Goal: Transaction & Acquisition: Purchase product/service

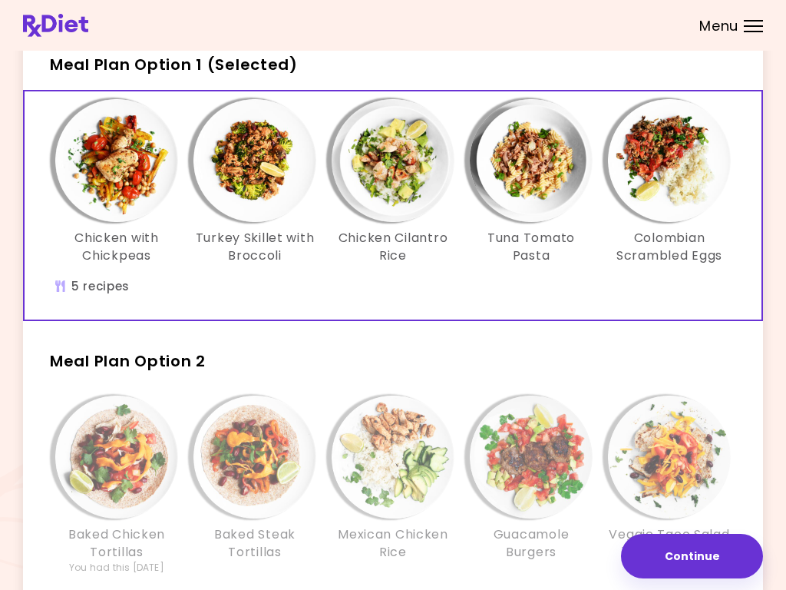
scroll to position [81, 0]
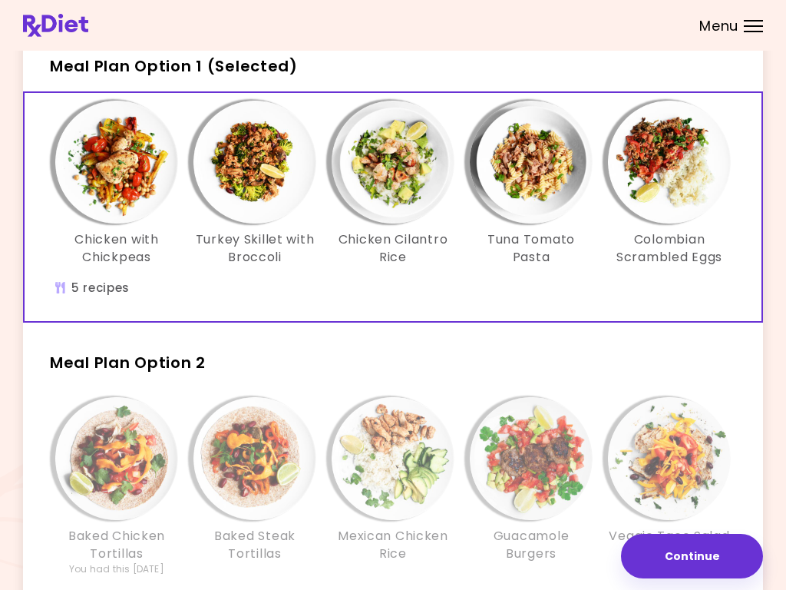
click at [114, 175] on img "Info - Chicken with Chickpeas - Meal Plan Option 1 (Selected)" at bounding box center [116, 162] width 123 height 123
click at [261, 161] on img "Info - Turkey Skillet with Broccoli - Meal Plan Option 1 (Selected)" at bounding box center [255, 162] width 123 height 123
click at [409, 163] on img "Info - Chicken Cilantro Rice - Meal Plan Option 1 (Selected)" at bounding box center [393, 162] width 123 height 123
click at [545, 161] on img "Info - Tuna Tomato Pasta - Meal Plan Option 1 (Selected)" at bounding box center [531, 162] width 123 height 123
click at [679, 175] on img "Info - Colombian Scrambled Eggs - Meal Plan Option 1 (Selected)" at bounding box center [669, 162] width 123 height 123
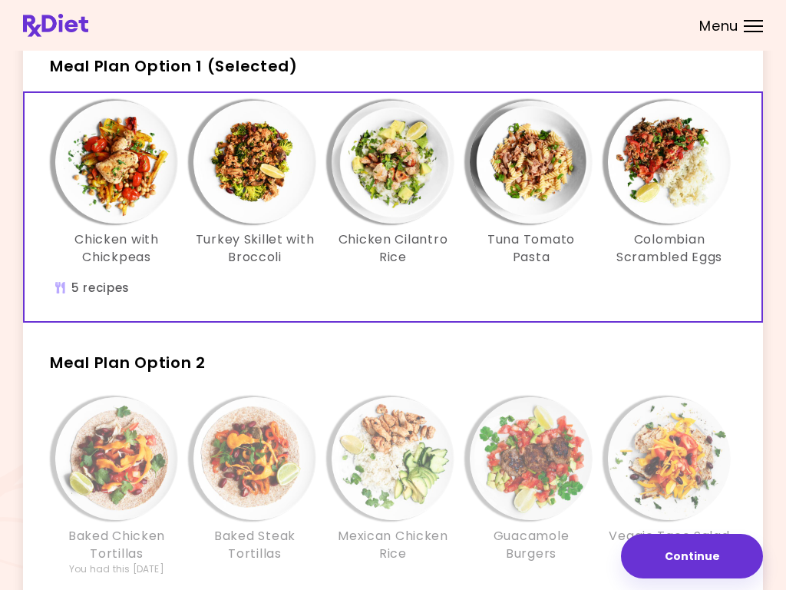
click at [112, 466] on img "Info - Baked Chicken Tortillas - Meal Plan Option 2" at bounding box center [116, 458] width 123 height 123
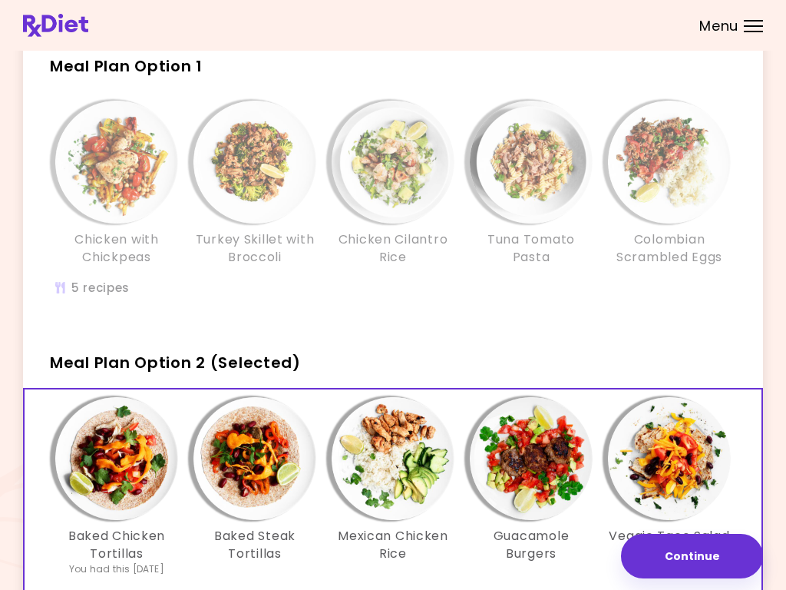
click at [119, 472] on img "Info - Baked Chicken Tortillas - Meal Plan Option 2 (Selected)" at bounding box center [116, 458] width 123 height 123
click at [262, 461] on img "Info - Baked Steak Tortillas - Meal Plan Option 2 (Selected)" at bounding box center [255, 458] width 123 height 123
click at [406, 470] on img "Info - Mexican Chicken Rice - Meal Plan Option 2 (Selected)" at bounding box center [393, 458] width 123 height 123
click at [549, 470] on img "Info - Guacamole Burgers - Meal Plan Option 2 (Selected)" at bounding box center [531, 458] width 123 height 123
click at [139, 445] on img "Info - Baked Chicken Tortillas - Meal Plan Option 2 (Selected)" at bounding box center [116, 458] width 123 height 123
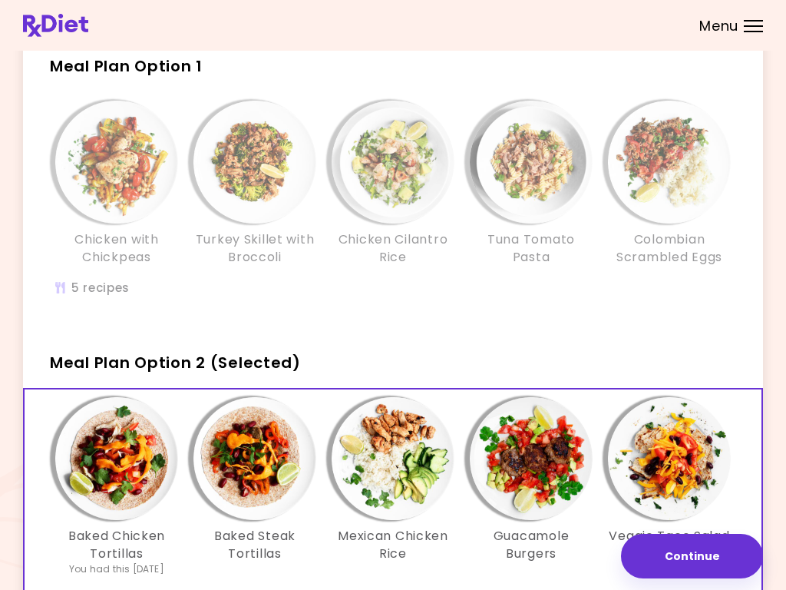
click at [272, 449] on img "Info - Baked Steak Tortillas - Meal Plan Option 2 (Selected)" at bounding box center [255, 458] width 123 height 123
click at [409, 457] on img "Info - Mexican Chicken Rice - Meal Plan Option 2 (Selected)" at bounding box center [393, 458] width 123 height 123
click at [544, 457] on img "Info - Guacamole Burgers - Meal Plan Option 2 (Selected)" at bounding box center [531, 458] width 123 height 123
click at [683, 455] on img "Info - Veggie Taco Salad - Meal Plan Option 2 (Selected)" at bounding box center [669, 458] width 123 height 123
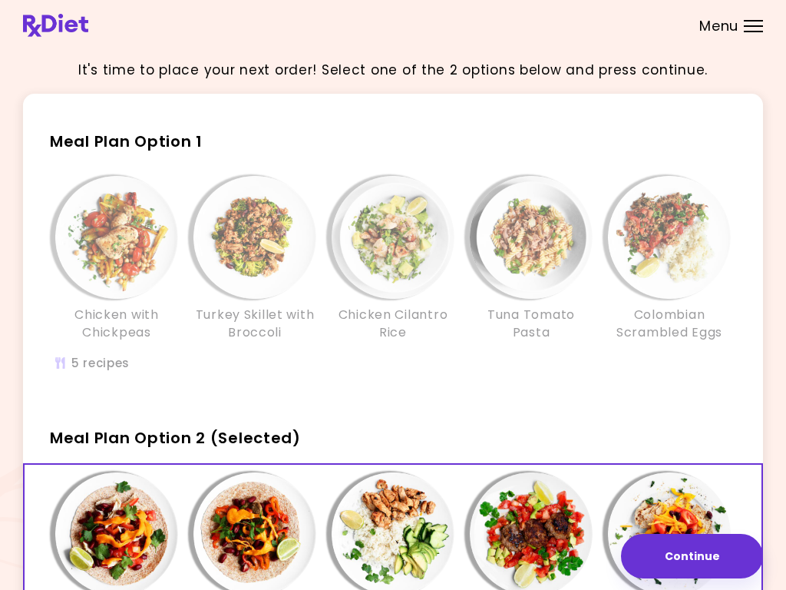
scroll to position [4, 0]
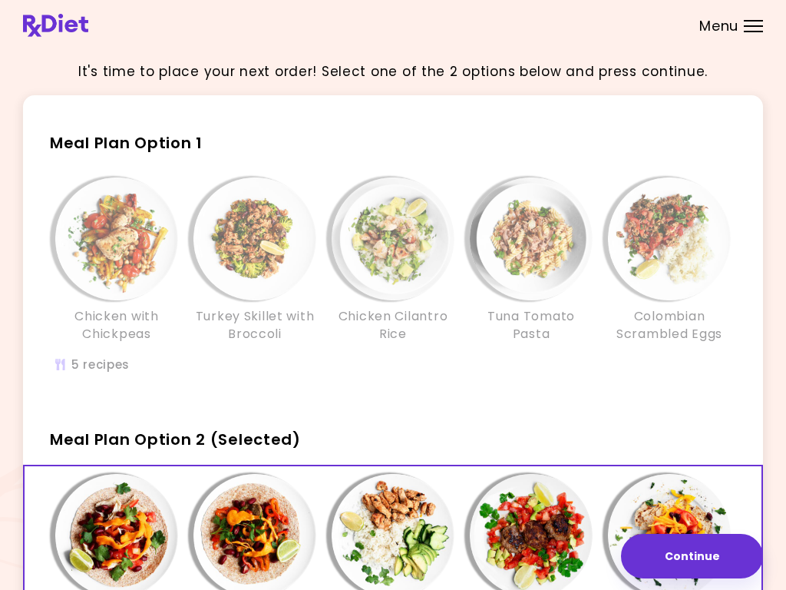
click at [114, 237] on img "Info - Chicken with Chickpeas - Meal Plan Option 1" at bounding box center [116, 238] width 123 height 123
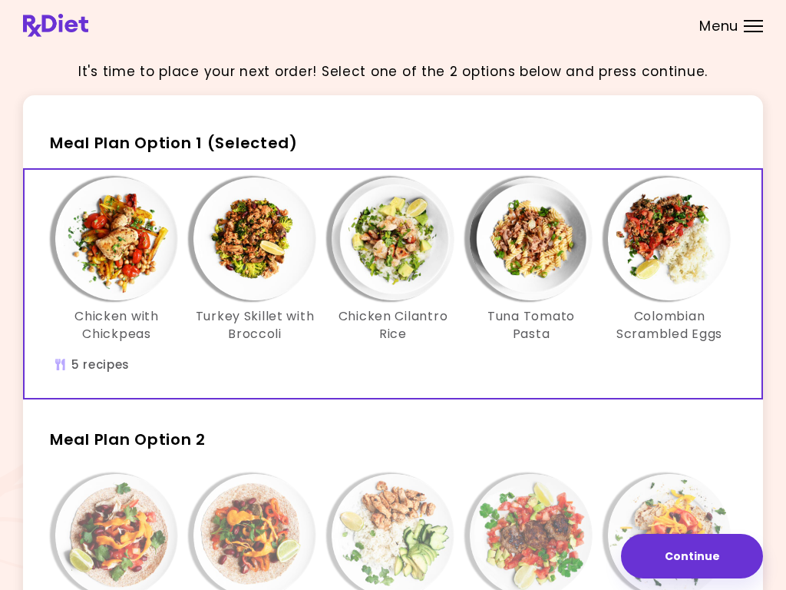
click at [124, 252] on img "Info - Chicken with Chickpeas - Meal Plan Option 1 (Selected)" at bounding box center [116, 238] width 123 height 123
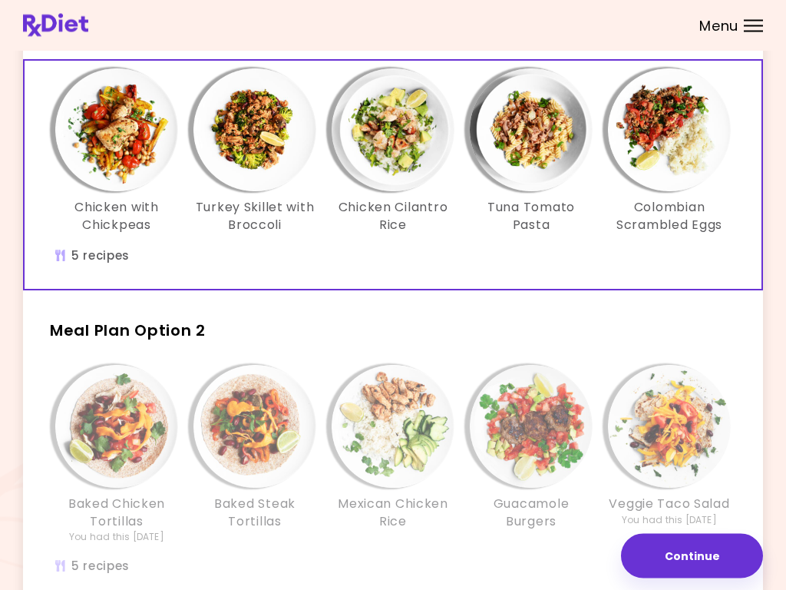
scroll to position [113, 0]
click at [267, 121] on img "Info - Turkey Skillet with Broccoli - Meal Plan Option 1 (Selected)" at bounding box center [255, 129] width 123 height 123
click at [397, 136] on img "Info - Chicken Cilantro Rice - Meal Plan Option 1 (Selected)" at bounding box center [393, 129] width 123 height 123
click at [536, 132] on img "Info - Tuna Tomato Pasta - Meal Plan Option 1 (Selected)" at bounding box center [531, 129] width 123 height 123
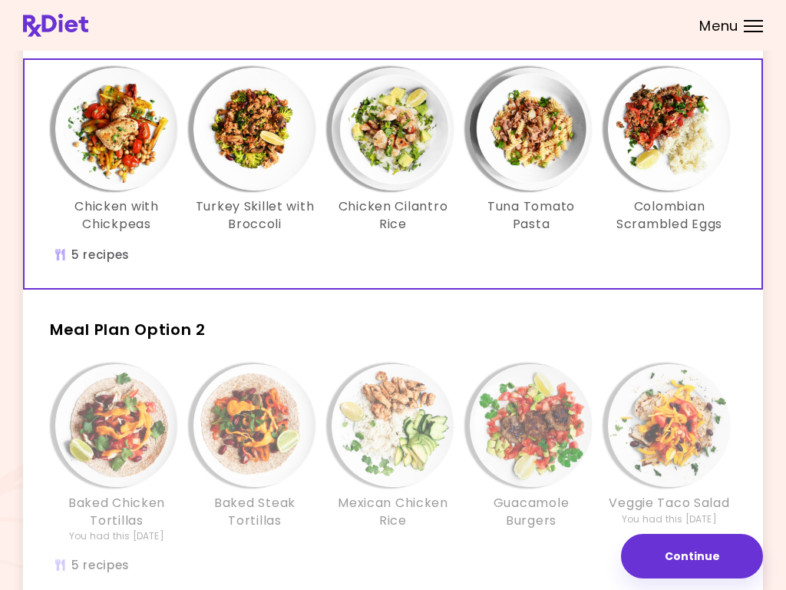
click at [687, 143] on img "Info - Colombian Scrambled Eggs - Meal Plan Option 1 (Selected)" at bounding box center [669, 129] width 123 height 123
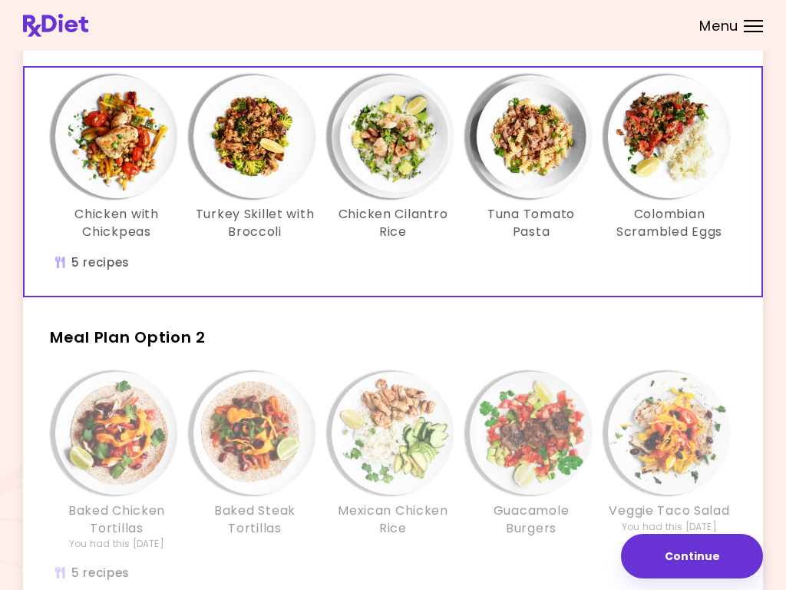
scroll to position [56, 0]
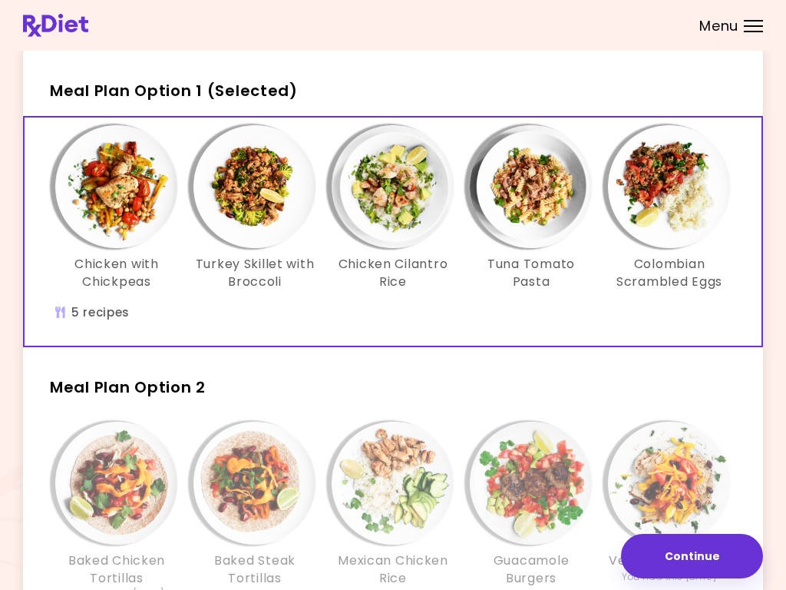
click at [112, 194] on img "Info - Chicken with Chickpeas - Meal Plan Option 1 (Selected)" at bounding box center [116, 186] width 123 height 123
click at [257, 187] on img "Info - Turkey Skillet with Broccoli - Meal Plan Option 1 (Selected)" at bounding box center [255, 186] width 123 height 123
click at [403, 193] on img "Info - Chicken Cilantro Rice - Meal Plan Option 1 (Selected)" at bounding box center [393, 186] width 123 height 123
click at [540, 197] on img "Info - Tuna Tomato Pasta - Meal Plan Option 1 (Selected)" at bounding box center [531, 186] width 123 height 123
click at [689, 200] on img "Info - Colombian Scrambled Eggs - Meal Plan Option 1 (Selected)" at bounding box center [669, 186] width 123 height 123
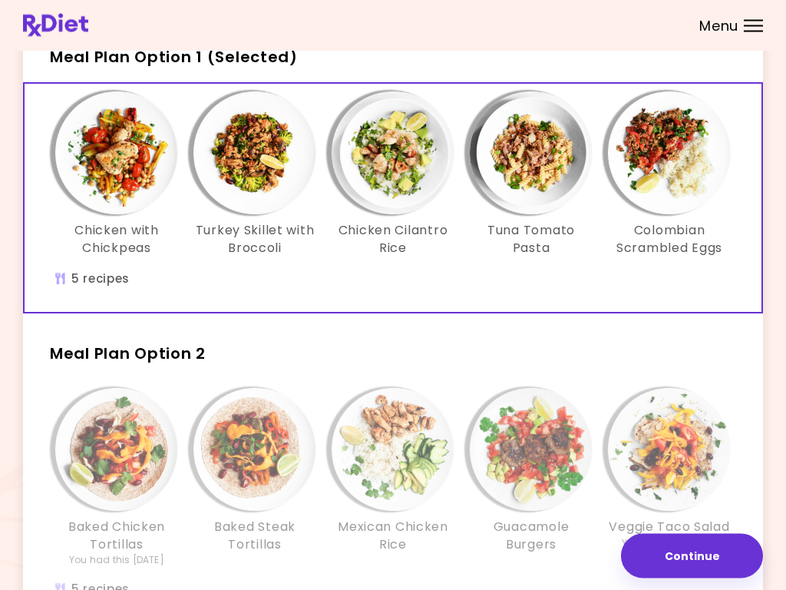
scroll to position [90, 0]
click at [123, 449] on img "Info - Baked Chicken Tortillas - Meal Plan Option 2" at bounding box center [116, 449] width 123 height 123
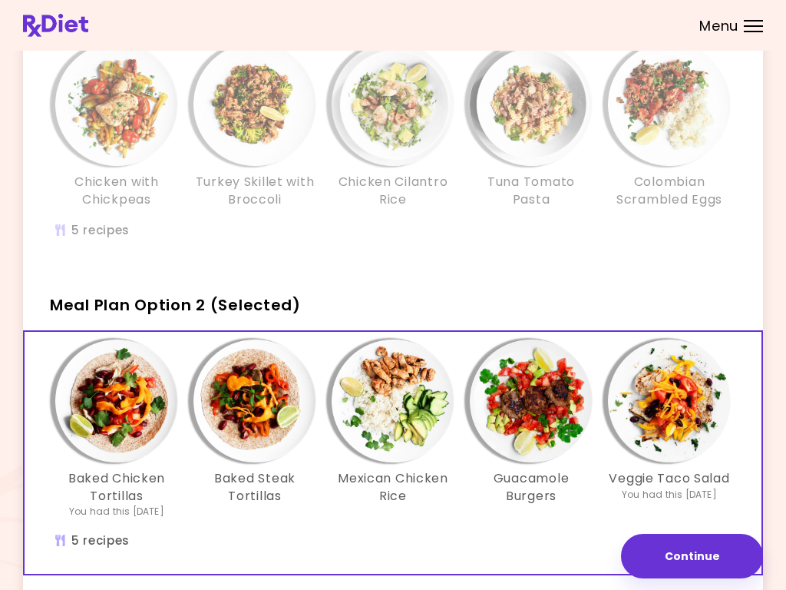
scroll to position [139, 0]
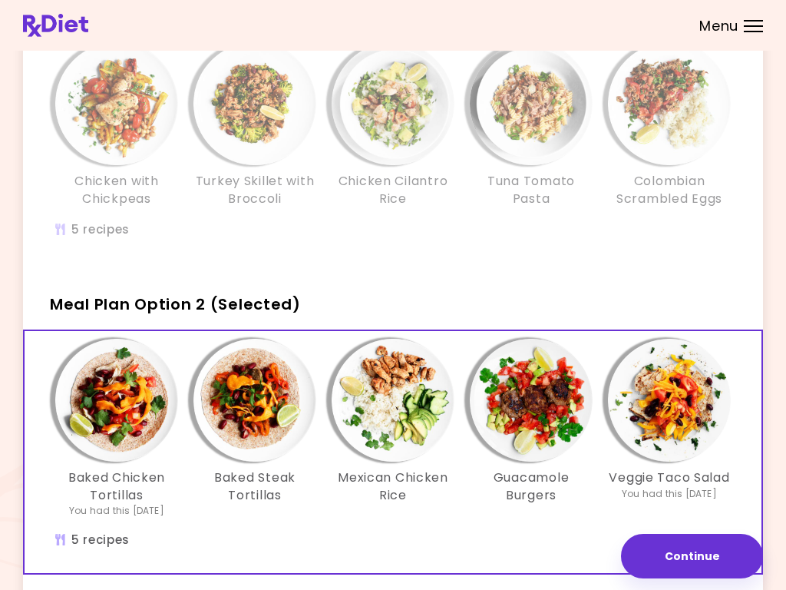
click at [128, 416] on img "Info - Baked Chicken Tortillas - Meal Plan Option 2 (Selected)" at bounding box center [116, 400] width 123 height 123
click at [256, 402] on img "Info - Baked Steak Tortillas - Meal Plan Option 2 (Selected)" at bounding box center [255, 400] width 123 height 123
click at [410, 401] on img "Info - Mexican Chicken Rice - Meal Plan Option 2 (Selected)" at bounding box center [393, 400] width 123 height 123
click at [538, 399] on img "Info - Guacamole Burgers - Meal Plan Option 2 (Selected)" at bounding box center [531, 400] width 123 height 123
click at [674, 403] on img "Info - Veggie Taco Salad - Meal Plan Option 2 (Selected)" at bounding box center [669, 400] width 123 height 123
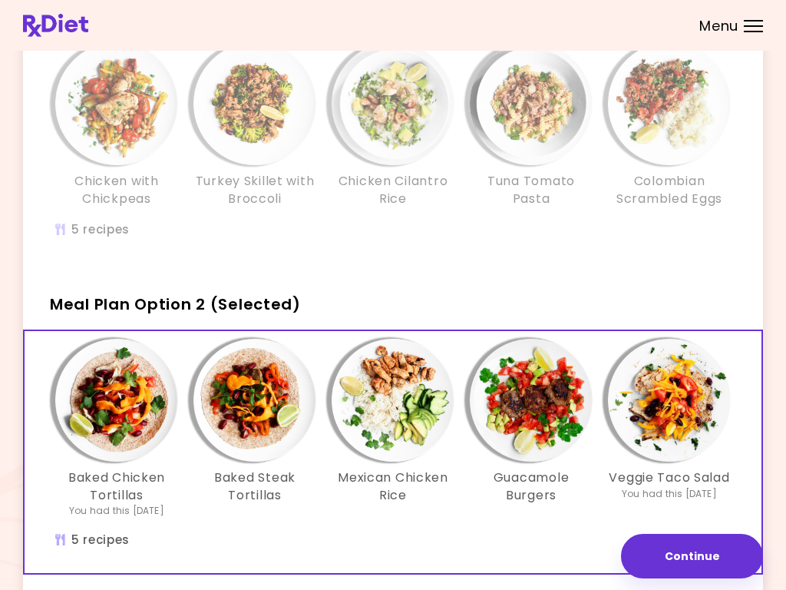
click at [689, 110] on img "Info - Colombian Scrambled Eggs - Meal Plan Option 1" at bounding box center [669, 103] width 123 height 123
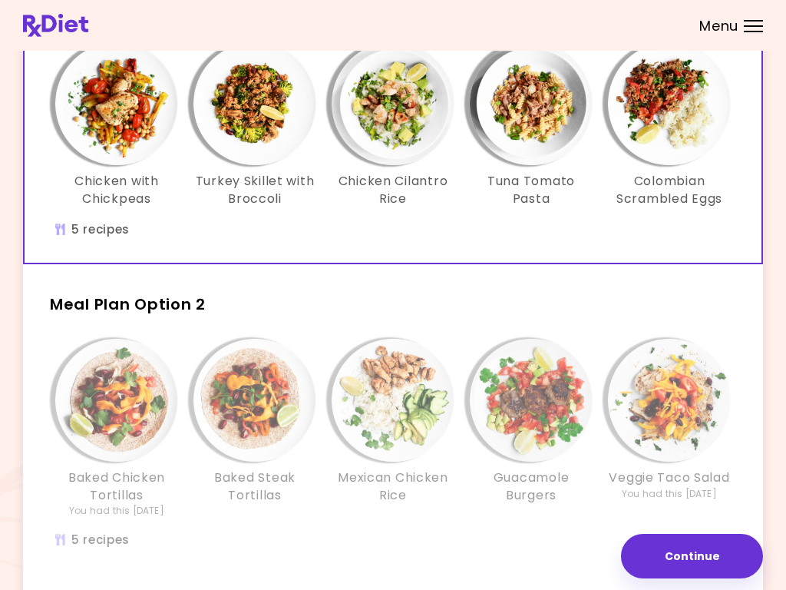
click at [677, 98] on img "Info - Colombian Scrambled Eggs - Meal Plan Option 1 (Selected)" at bounding box center [669, 103] width 123 height 123
click at [114, 115] on img "Info - Chicken with Chickpeas - Meal Plan Option 1 (Selected)" at bounding box center [116, 103] width 123 height 123
click at [268, 398] on img "Info - Baked Steak Tortillas - Meal Plan Option 2" at bounding box center [255, 400] width 123 height 123
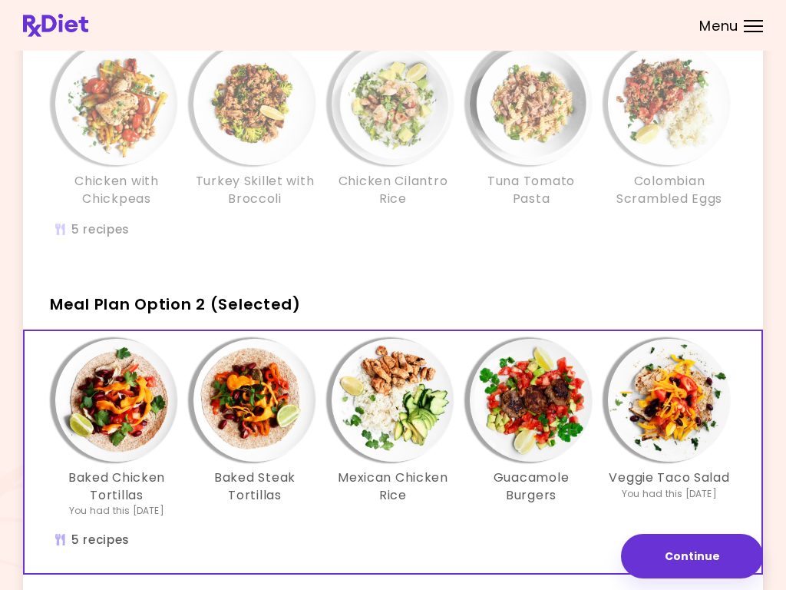
click at [262, 403] on img "Info - Baked Steak Tortillas - Meal Plan Option 2 (Selected)" at bounding box center [255, 400] width 123 height 123
click at [409, 400] on img "Info - Mexican Chicken Rice - Meal Plan Option 2 (Selected)" at bounding box center [393, 400] width 123 height 123
click at [539, 402] on img "Info - Guacamole Burgers - Meal Plan Option 2 (Selected)" at bounding box center [531, 400] width 123 height 123
click at [131, 108] on img "Info - Chicken with Chickpeas - Meal Plan Option 1" at bounding box center [116, 103] width 123 height 123
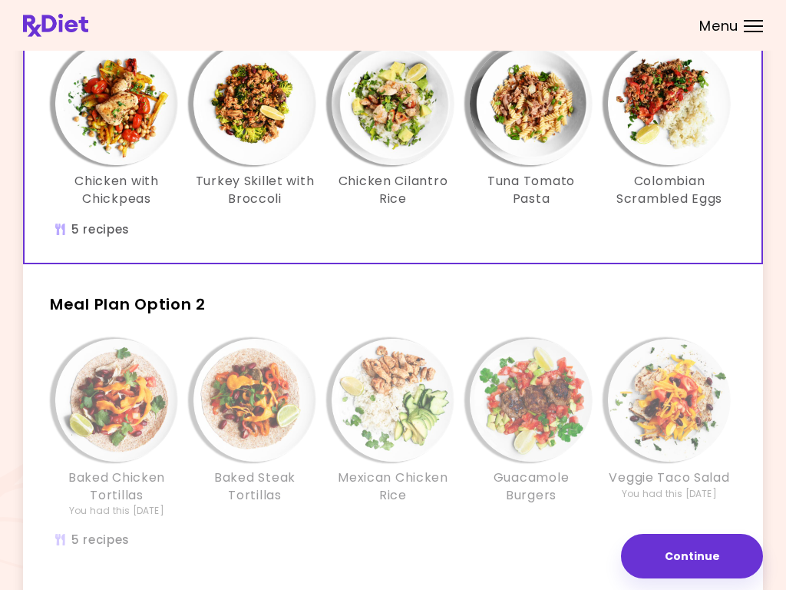
click at [128, 118] on img "Info - Chicken with Chickpeas - Meal Plan Option 1 (Selected)" at bounding box center [116, 103] width 123 height 123
click at [270, 393] on img "Info - Baked Steak Tortillas - Meal Plan Option 2" at bounding box center [255, 400] width 123 height 123
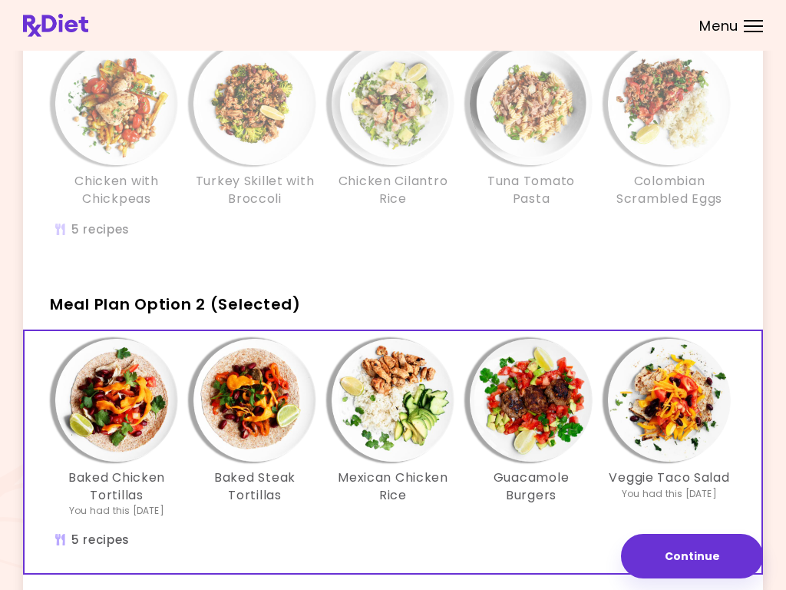
click at [257, 403] on img "Info - Baked Steak Tortillas - Meal Plan Option 2 (Selected)" at bounding box center [255, 400] width 123 height 123
click at [267, 387] on img "Info - Baked Steak Tortillas - Meal Plan Option 2 (Selected)" at bounding box center [255, 400] width 123 height 123
click at [402, 397] on img "Info - Mexican Chicken Rice - Meal Plan Option 2 (Selected)" at bounding box center [393, 400] width 123 height 123
click at [124, 108] on img "Info - Chicken with Chickpeas - Meal Plan Option 1" at bounding box center [116, 103] width 123 height 123
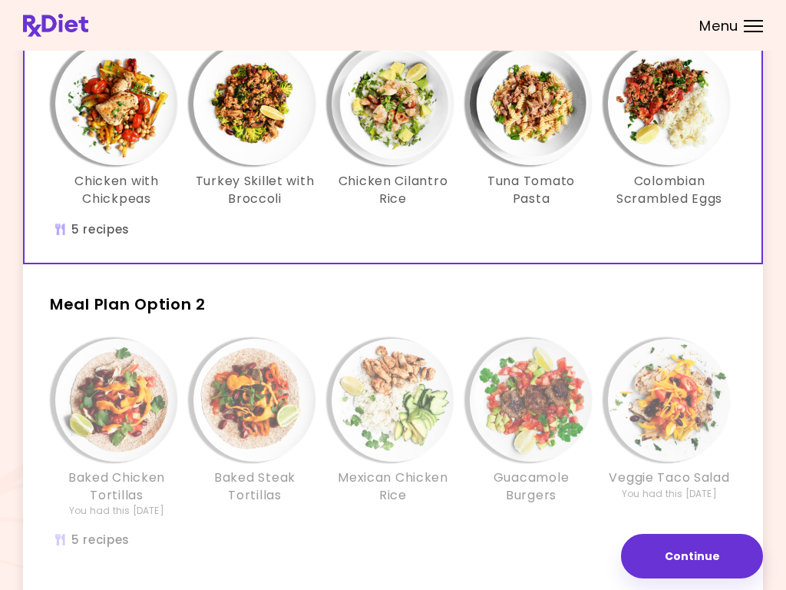
click at [122, 106] on img "Info - Chicken with Chickpeas - Meal Plan Option 1 (Selected)" at bounding box center [116, 103] width 123 height 123
click at [114, 118] on img "Info - Chicken with Chickpeas - Meal Plan Option 1 (Selected)" at bounding box center [116, 103] width 123 height 123
click at [264, 101] on img "Info - Turkey Skillet with Broccoli - Meal Plan Option 1 (Selected)" at bounding box center [255, 103] width 123 height 123
click at [408, 106] on img "Info - Chicken Cilantro Rice - Meal Plan Option 1 (Selected)" at bounding box center [393, 103] width 123 height 123
click at [543, 109] on img "Info - Tuna Tomato Pasta - Meal Plan Option 1 (Selected)" at bounding box center [531, 103] width 123 height 123
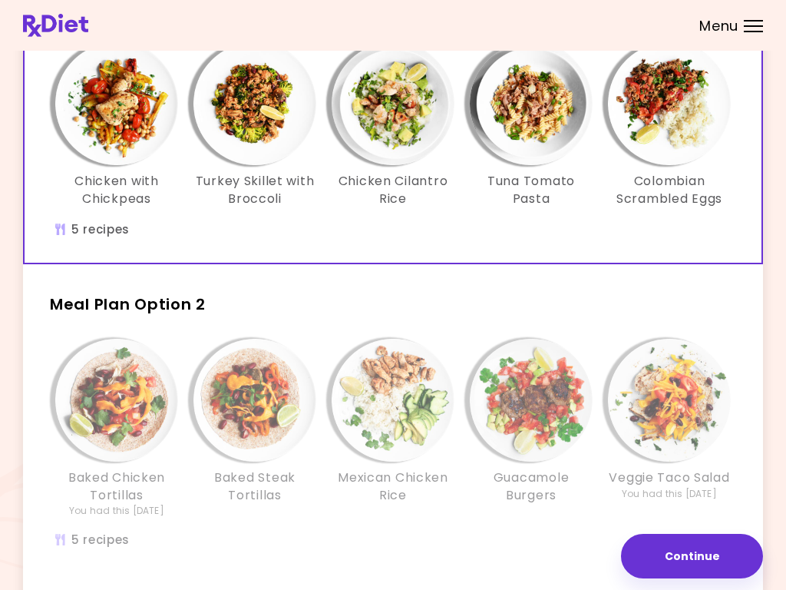
click at [684, 114] on img "Info - Colombian Scrambled Eggs - Meal Plan Option 1 (Selected)" at bounding box center [669, 103] width 123 height 123
click at [543, 114] on img "Info - Tuna Tomato Pasta - Meal Plan Option 1 (Selected)" at bounding box center [531, 103] width 123 height 123
click at [110, 396] on img "Info - Baked Chicken Tortillas - Meal Plan Option 2" at bounding box center [116, 400] width 123 height 123
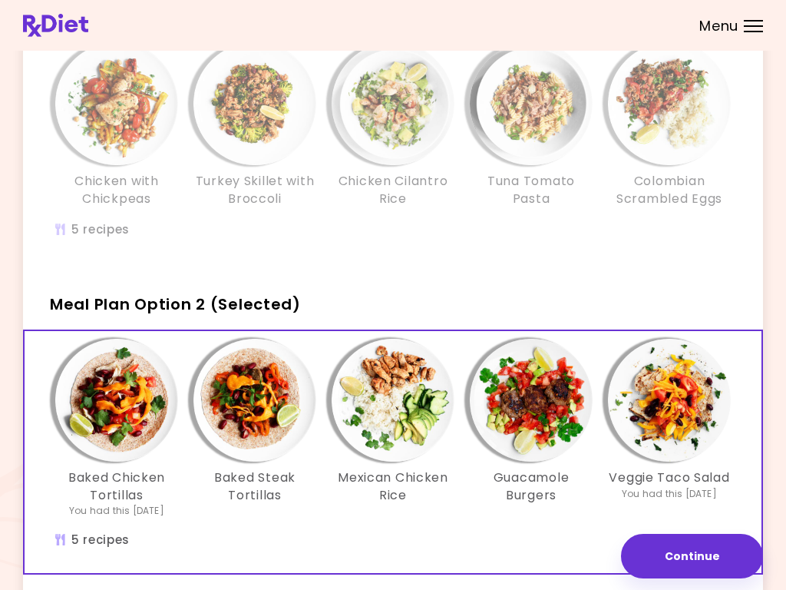
click at [117, 413] on img "Info - Baked Chicken Tortillas - Meal Plan Option 2 (Selected)" at bounding box center [116, 400] width 123 height 123
click at [246, 406] on img "Info - Baked Steak Tortillas - Meal Plan Option 2 (Selected)" at bounding box center [255, 400] width 123 height 123
click at [414, 398] on img "Info - Mexican Chicken Rice - Meal Plan Option 2 (Selected)" at bounding box center [393, 400] width 123 height 123
click at [538, 407] on img "Info - Guacamole Burgers - Meal Plan Option 2 (Selected)" at bounding box center [531, 400] width 123 height 123
click at [690, 558] on button "Continue" at bounding box center [692, 556] width 142 height 45
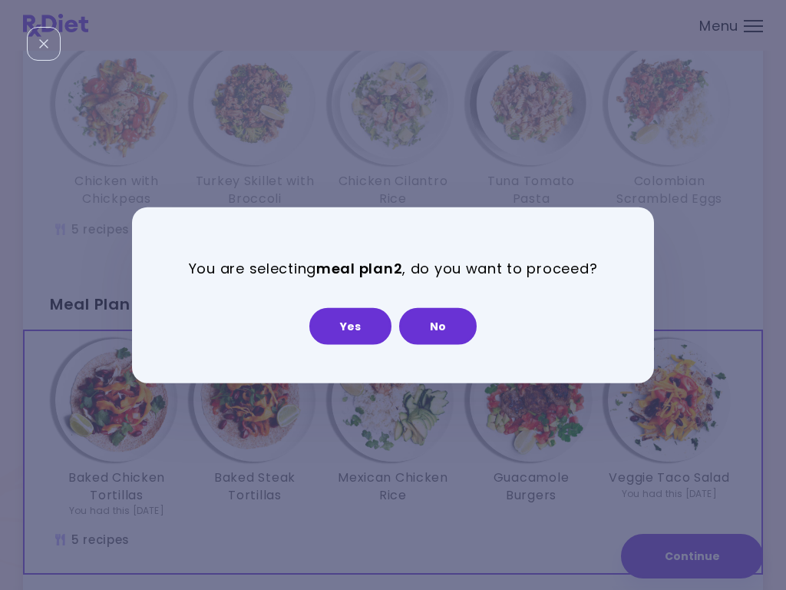
click at [349, 329] on button "Yes" at bounding box center [351, 325] width 82 height 37
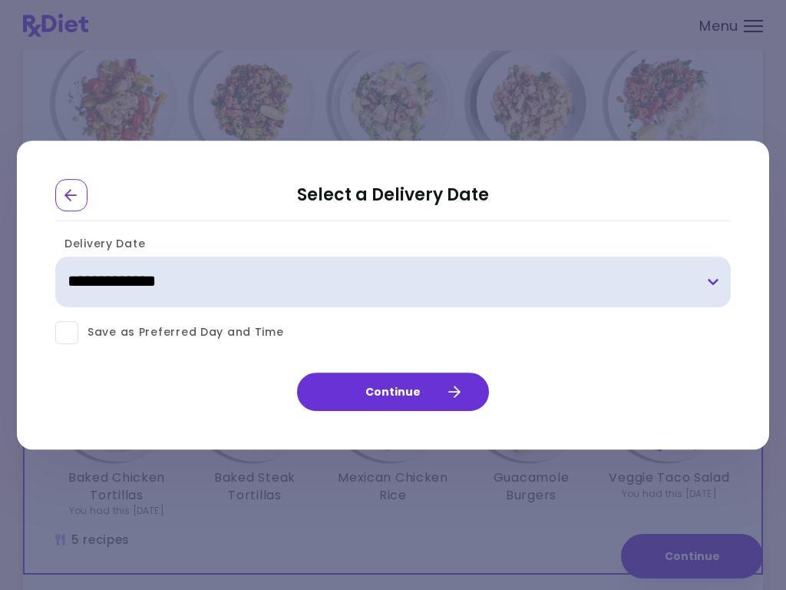
click at [720, 283] on select "**********" at bounding box center [393, 282] width 676 height 51
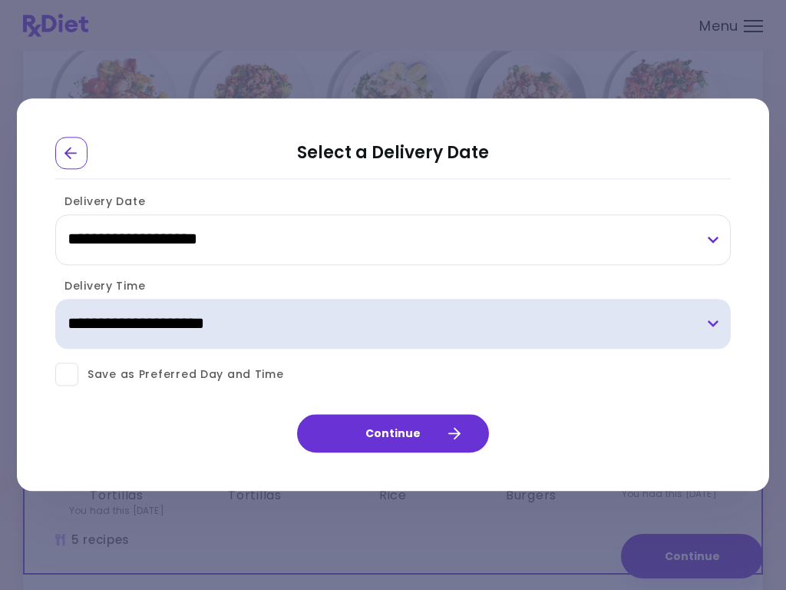
click at [717, 325] on select "**********" at bounding box center [393, 324] width 676 height 51
click at [717, 318] on select "**********" at bounding box center [393, 324] width 676 height 51
click at [721, 322] on select "**********" at bounding box center [393, 324] width 676 height 51
click at [717, 325] on select "**********" at bounding box center [393, 324] width 676 height 51
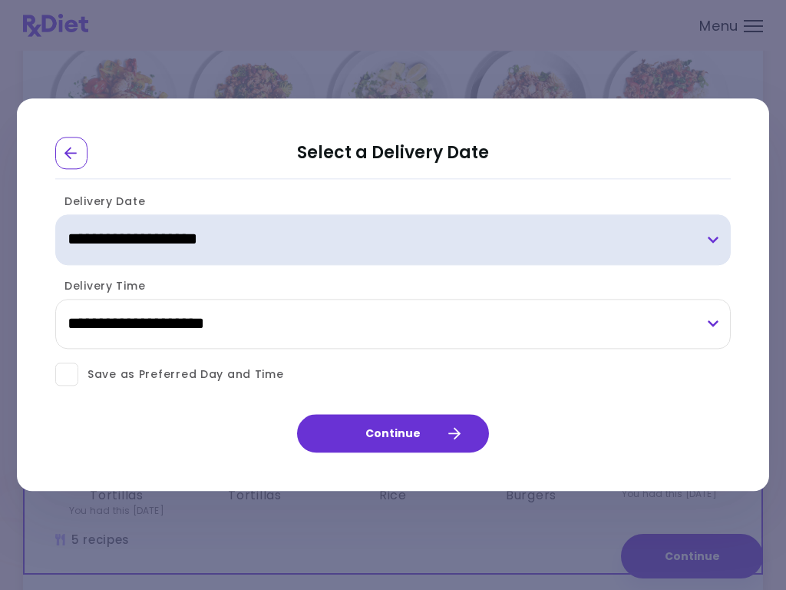
click at [720, 233] on select "**********" at bounding box center [393, 239] width 676 height 51
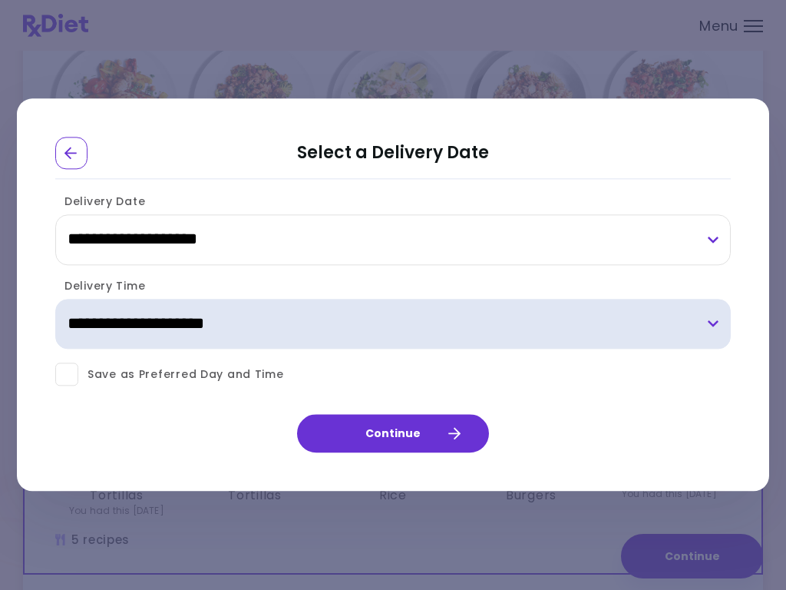
click at [706, 319] on select "**********" at bounding box center [393, 324] width 676 height 51
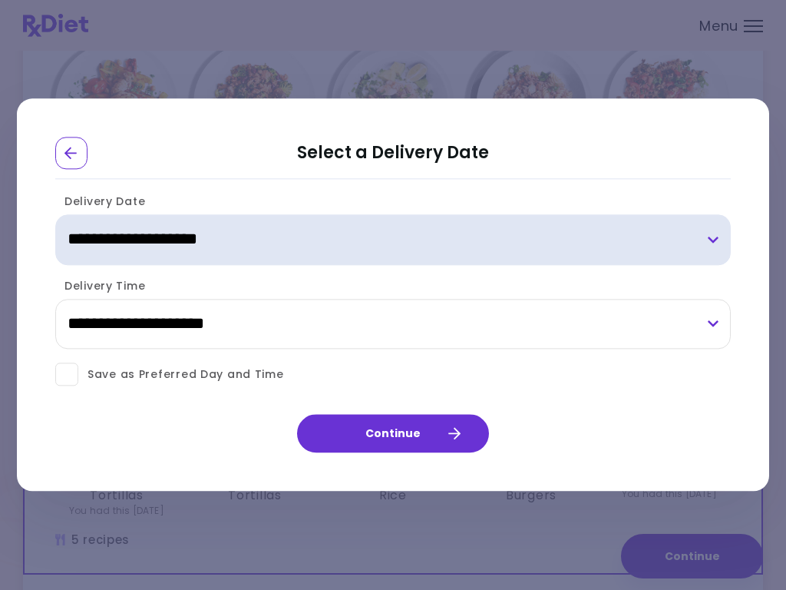
click at [717, 251] on select "**********" at bounding box center [393, 239] width 676 height 51
select select "**********"
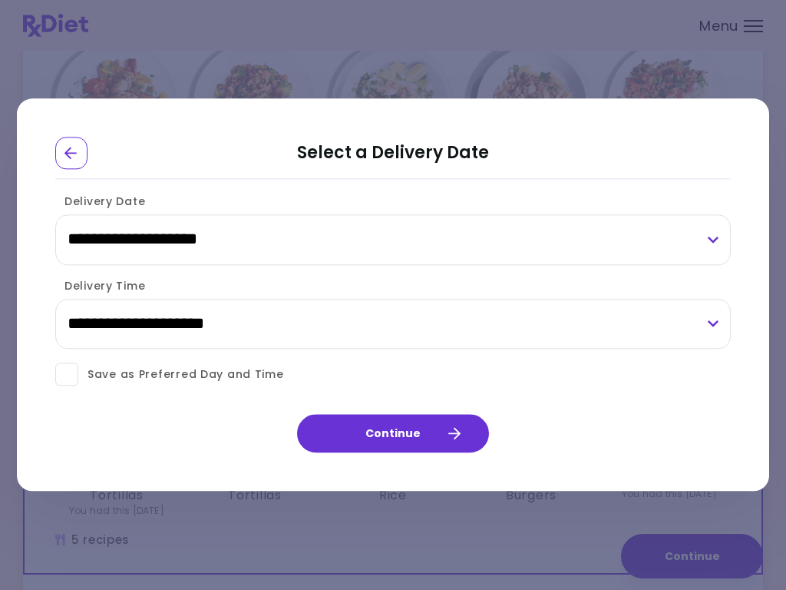
click at [396, 434] on button "Continue" at bounding box center [393, 434] width 192 height 38
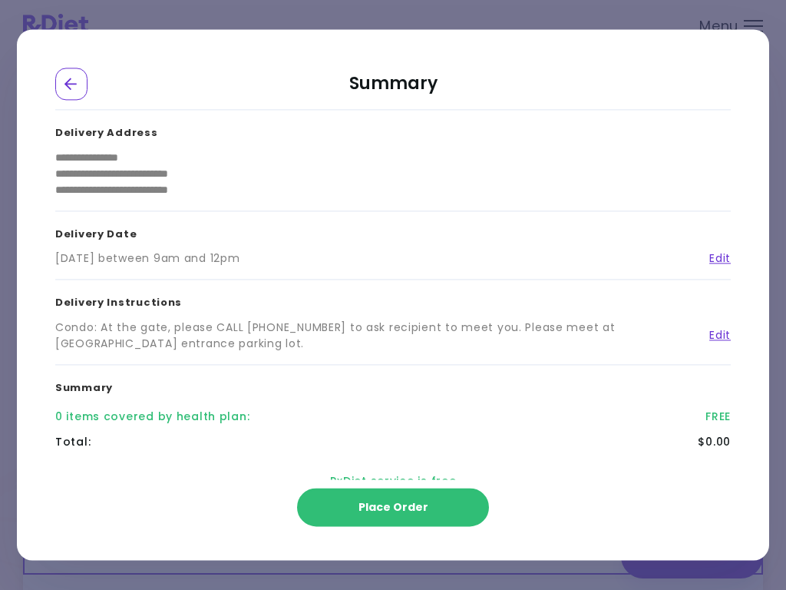
click at [389, 504] on span "Place Order" at bounding box center [394, 507] width 70 height 15
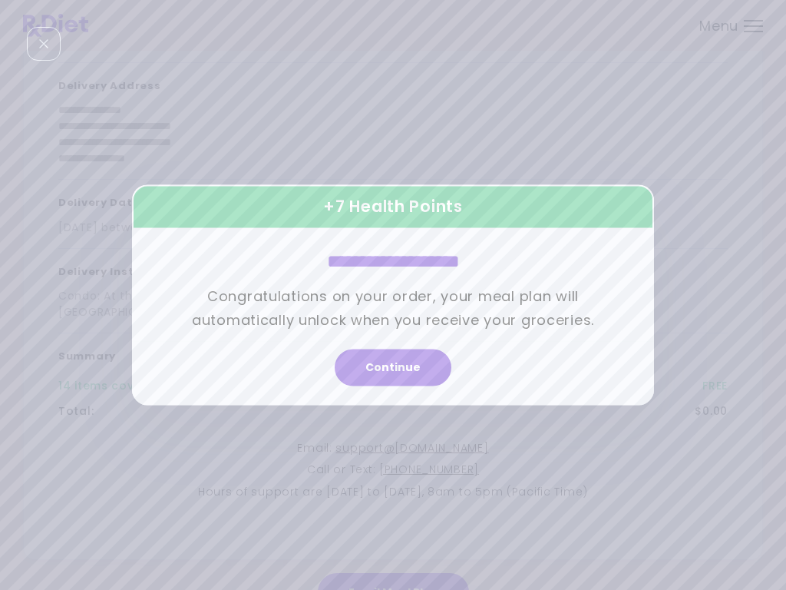
click at [396, 370] on button "Continue" at bounding box center [393, 367] width 117 height 37
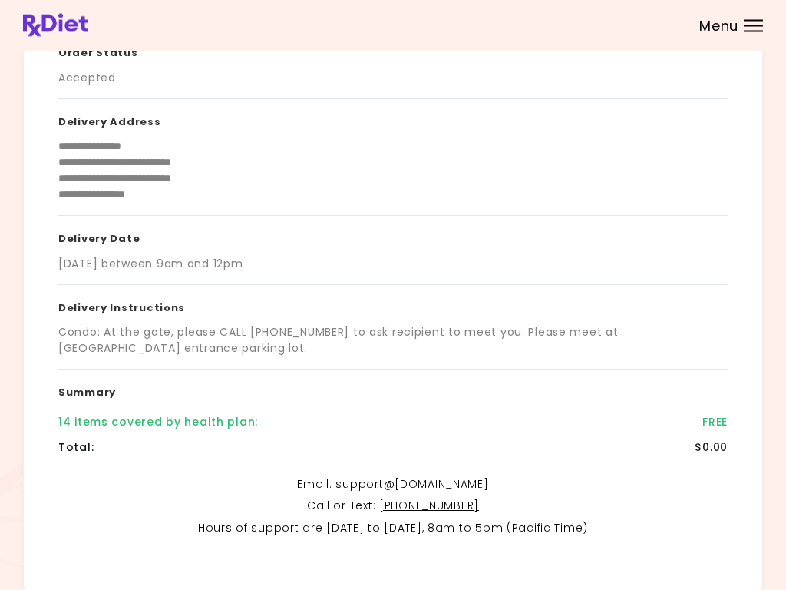
scroll to position [103, 0]
